Goal: Task Accomplishment & Management: Manage account settings

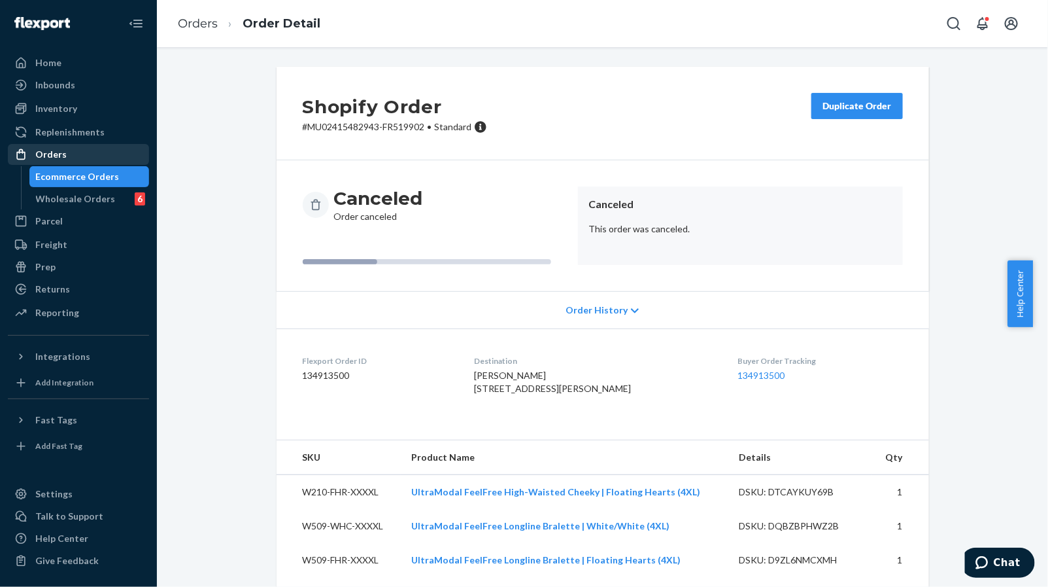
click at [86, 152] on div "Orders" at bounding box center [78, 154] width 139 height 18
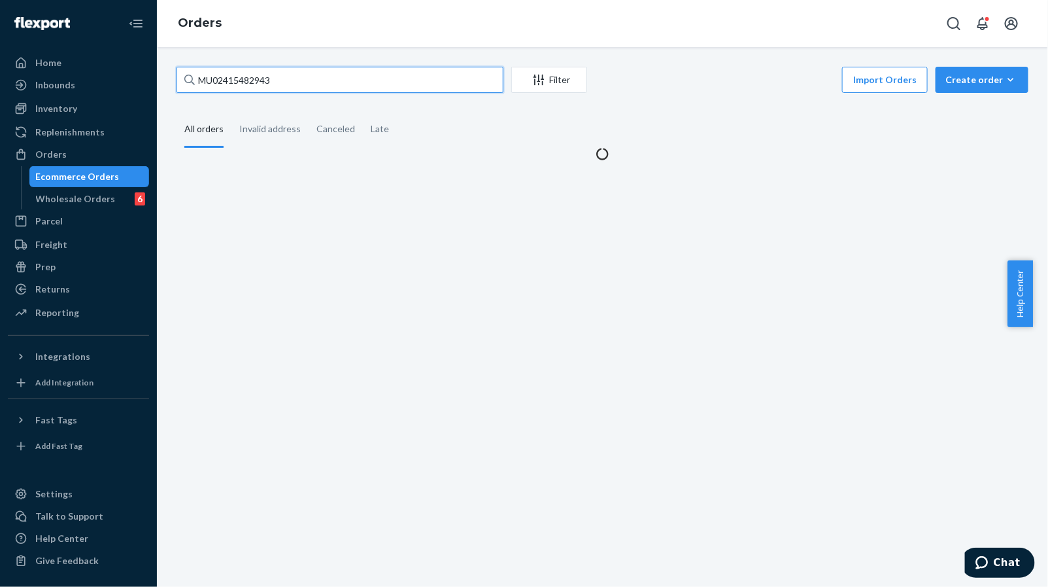
click at [349, 83] on input "MU02415482943" at bounding box center [340, 80] width 327 height 26
paste input "378"
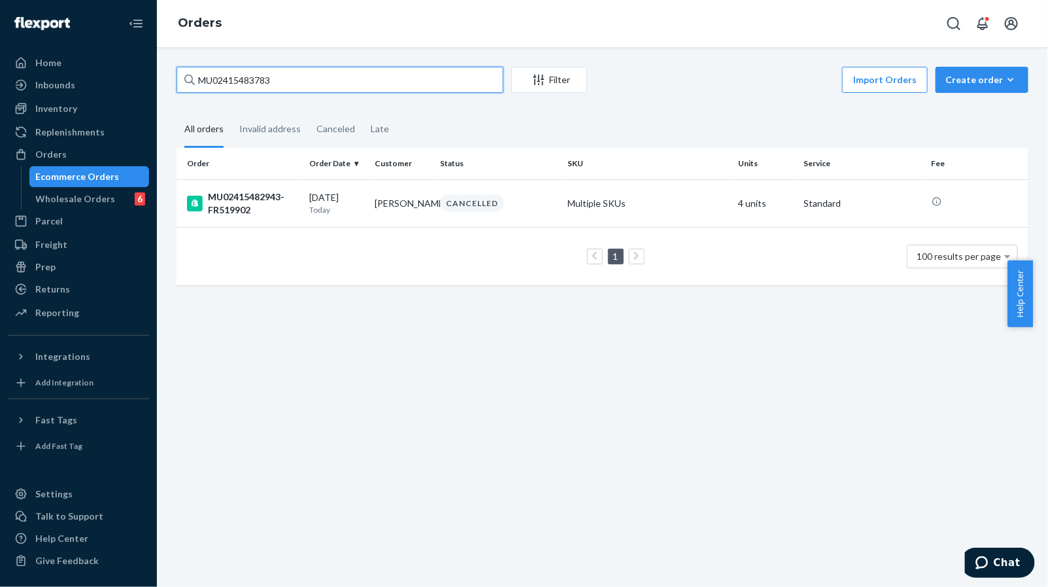
type input "MU02415483783"
click at [462, 213] on td "PROCESSING" at bounding box center [499, 203] width 128 height 48
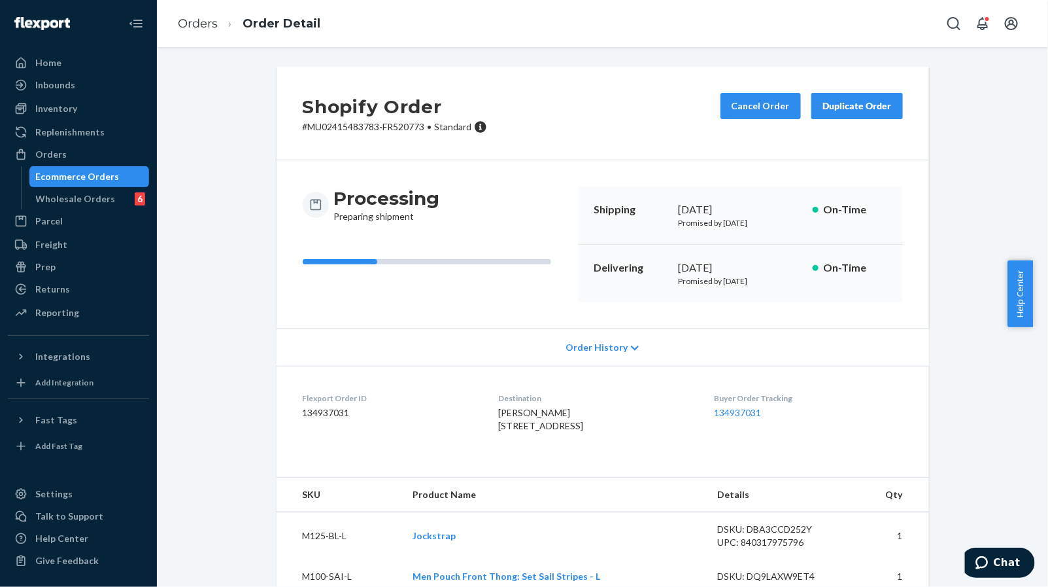
click at [715, 104] on div "Cancel Order Duplicate Order" at bounding box center [811, 113] width 193 height 41
click at [721, 110] on button "Cancel Order" at bounding box center [761, 106] width 80 height 26
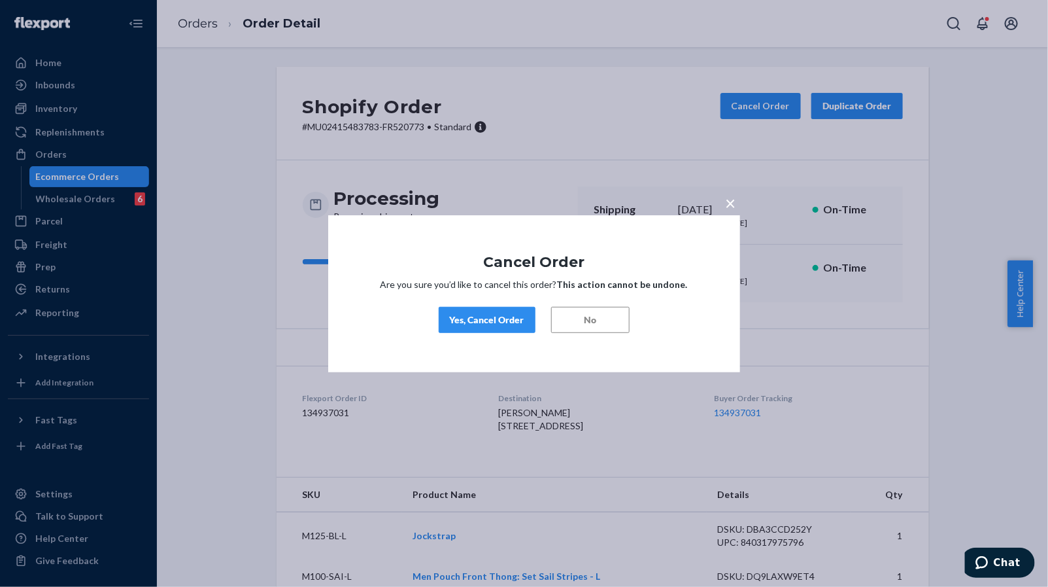
click at [490, 322] on div "Yes, Cancel Order" at bounding box center [487, 319] width 75 height 13
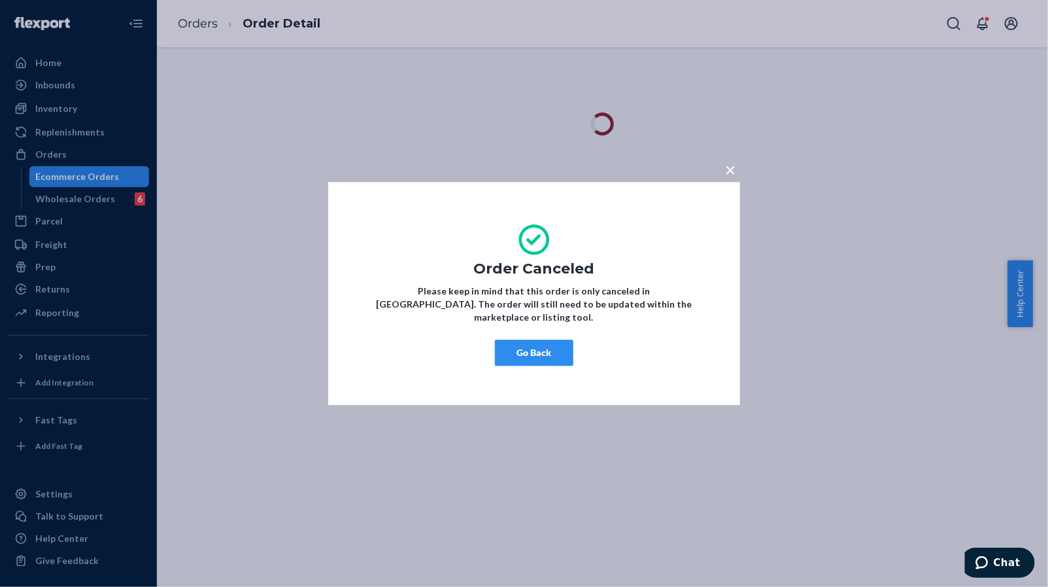
click at [547, 348] on button "Go Back" at bounding box center [534, 352] width 78 height 26
